Goal: Task Accomplishment & Management: Complete application form

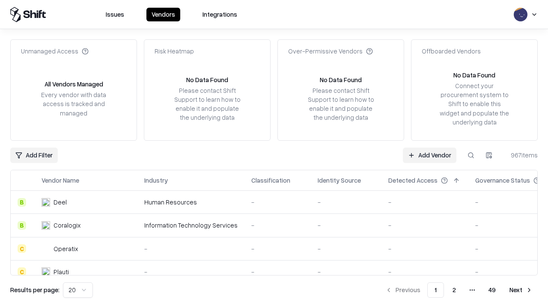
click at [429, 155] on link "Add Vendor" at bounding box center [430, 155] width 54 height 15
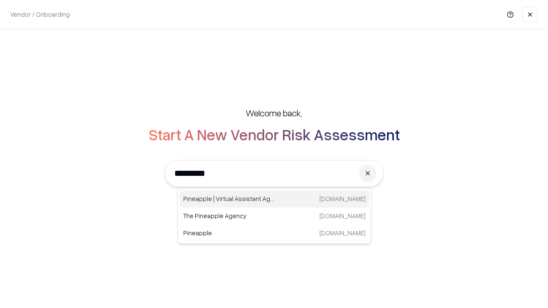
click at [274, 199] on div "Pineapple | Virtual Assistant Agency [DOMAIN_NAME]" at bounding box center [274, 198] width 189 height 17
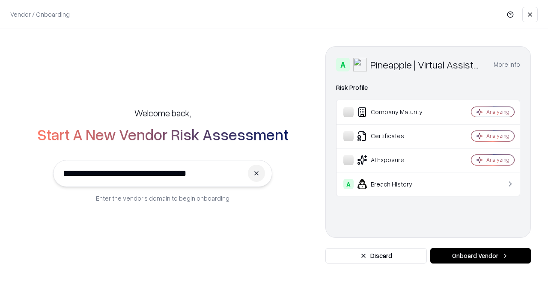
type input "**********"
click at [480, 256] on button "Onboard Vendor" at bounding box center [480, 255] width 101 height 15
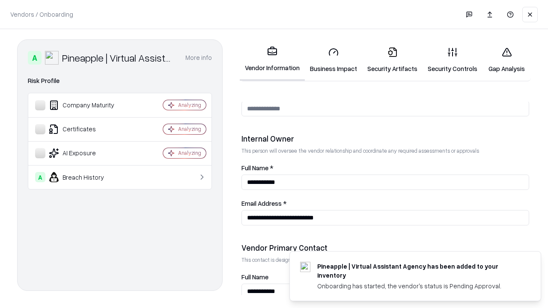
scroll to position [443, 0]
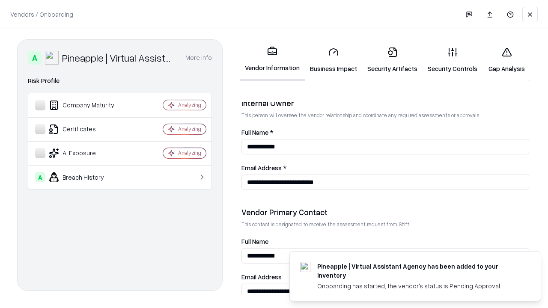
click at [333, 60] on link "Business Impact" at bounding box center [333, 60] width 57 height 40
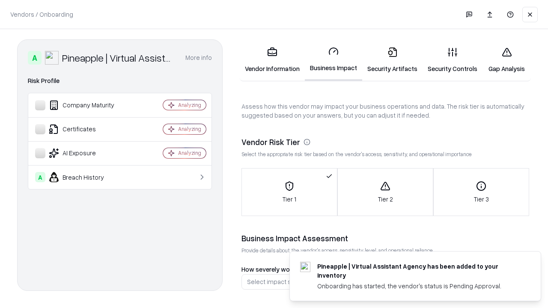
click at [392, 60] on link "Security Artifacts" at bounding box center [392, 60] width 60 height 40
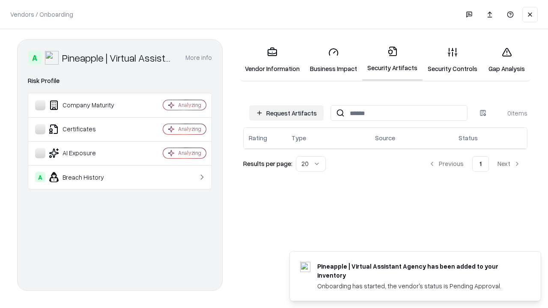
click at [286, 113] on button "Request Artifacts" at bounding box center [286, 112] width 74 height 15
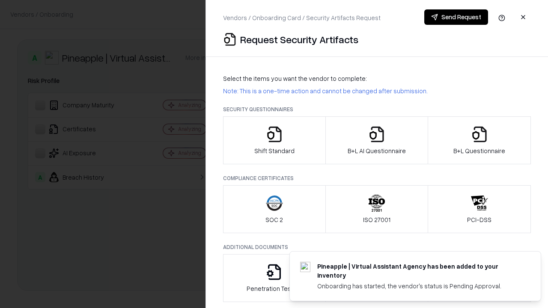
click at [274, 140] on icon "button" at bounding box center [274, 134] width 17 height 17
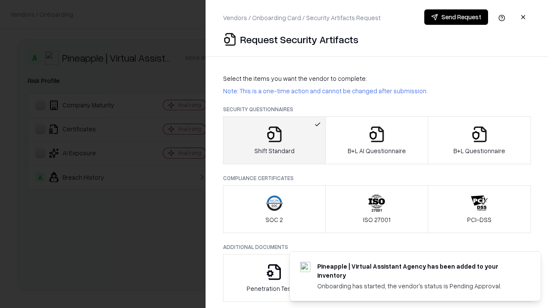
click at [456, 17] on button "Send Request" at bounding box center [456, 16] width 64 height 15
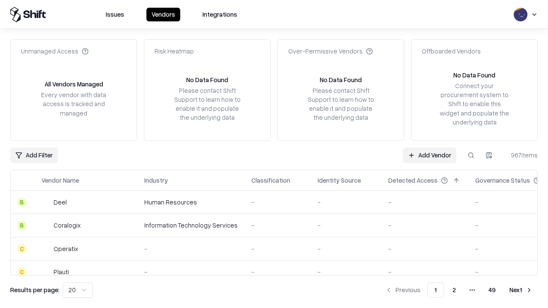
click at [471, 155] on button at bounding box center [470, 155] width 15 height 15
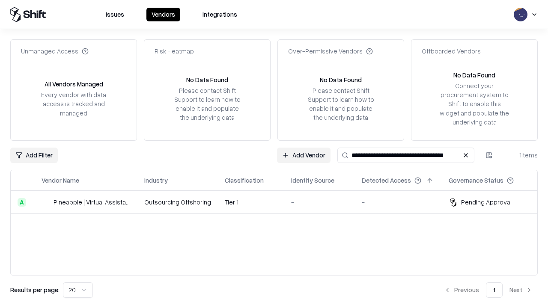
type input "**********"
click at [279, 202] on td "Tier 1" at bounding box center [251, 202] width 66 height 23
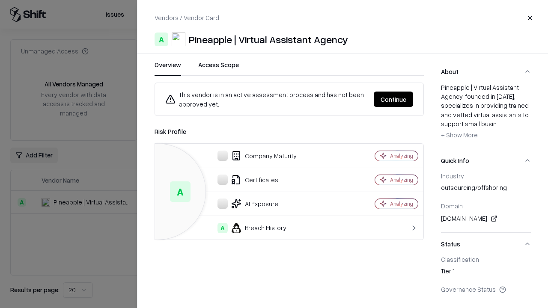
click at [393, 99] on button "Continue" at bounding box center [393, 99] width 39 height 15
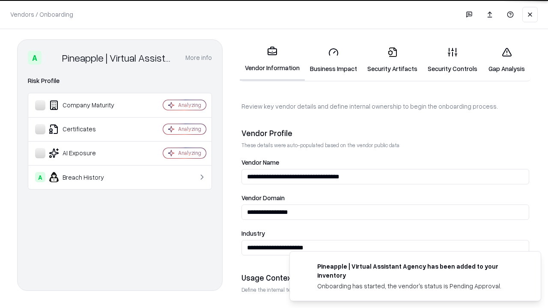
click at [392, 60] on link "Security Artifacts" at bounding box center [392, 60] width 60 height 40
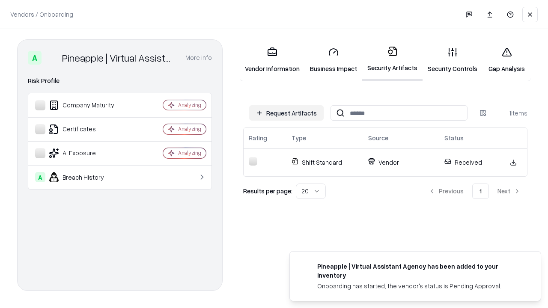
click at [452, 60] on link "Security Controls" at bounding box center [452, 60] width 60 height 40
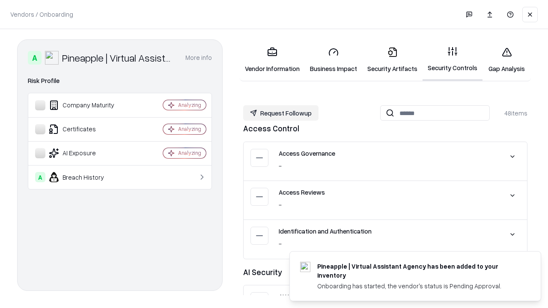
click at [281, 113] on button "Request Followup" at bounding box center [280, 112] width 75 height 15
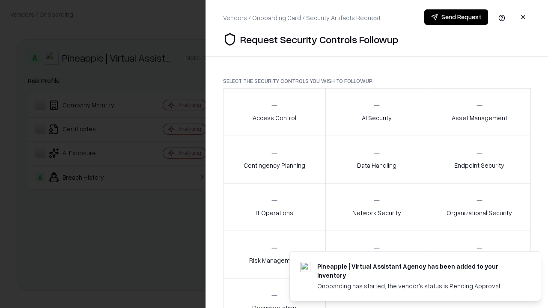
click at [274, 112] on div "Access Control" at bounding box center [275, 111] width 44 height 21
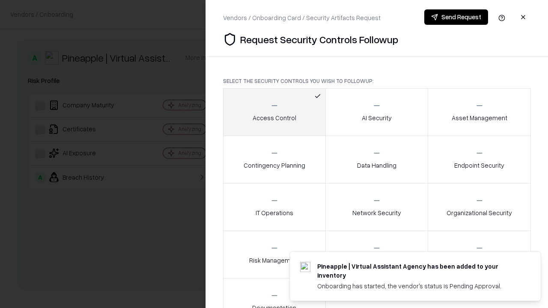
click at [456, 17] on button "Send Request" at bounding box center [456, 16] width 64 height 15
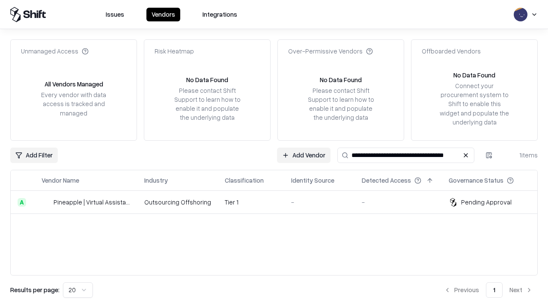
type input "**********"
click at [279, 202] on td "Tier 1" at bounding box center [251, 202] width 66 height 23
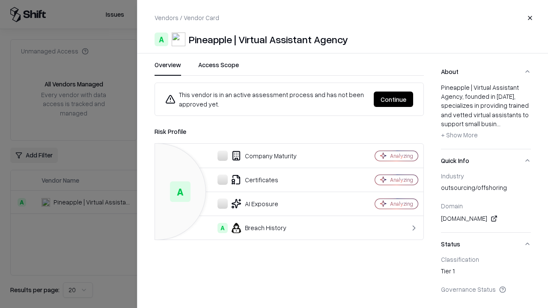
click at [393, 99] on button "Continue" at bounding box center [393, 99] width 39 height 15
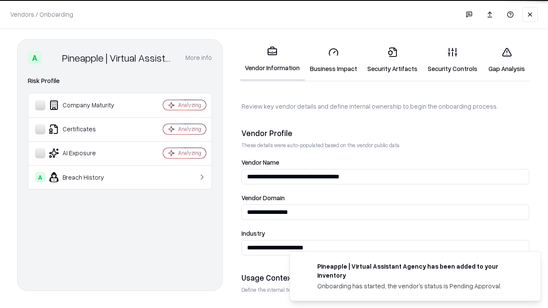
click at [506, 60] on link "Gap Analysis" at bounding box center [506, 60] width 48 height 40
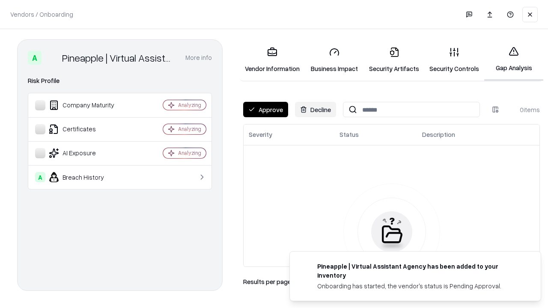
click at [265, 110] on button "Approve" at bounding box center [265, 109] width 45 height 15
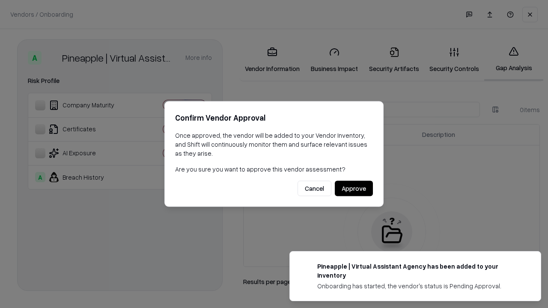
click at [354, 188] on button "Approve" at bounding box center [354, 188] width 38 height 15
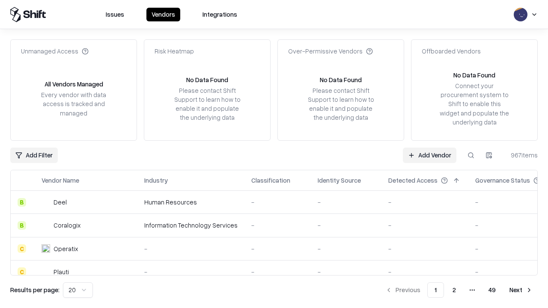
type input "**********"
click at [429, 155] on link "Add Vendor" at bounding box center [430, 155] width 54 height 15
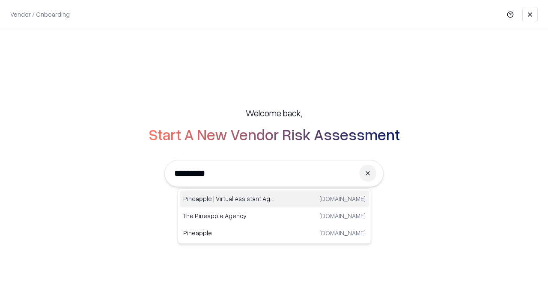
click at [274, 199] on div "Pineapple | Virtual Assistant Agency [DOMAIN_NAME]" at bounding box center [274, 198] width 189 height 17
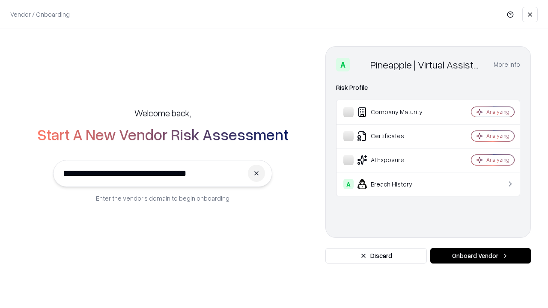
type input "**********"
click at [480, 256] on button "Onboard Vendor" at bounding box center [480, 255] width 101 height 15
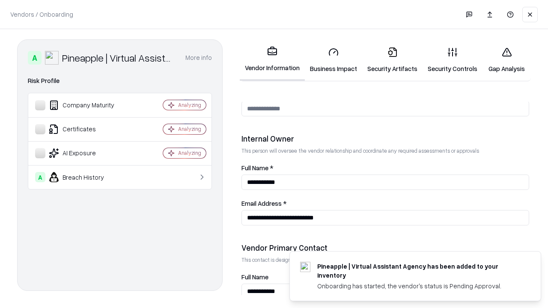
scroll to position [443, 0]
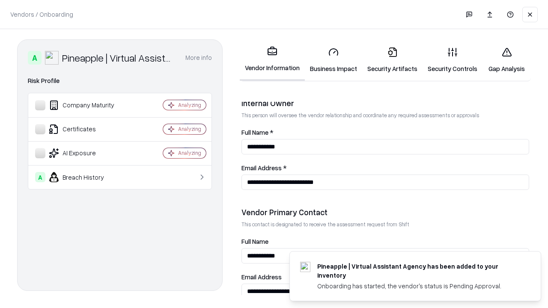
click at [506, 60] on link "Gap Analysis" at bounding box center [506, 60] width 48 height 40
